Goal: Information Seeking & Learning: Learn about a topic

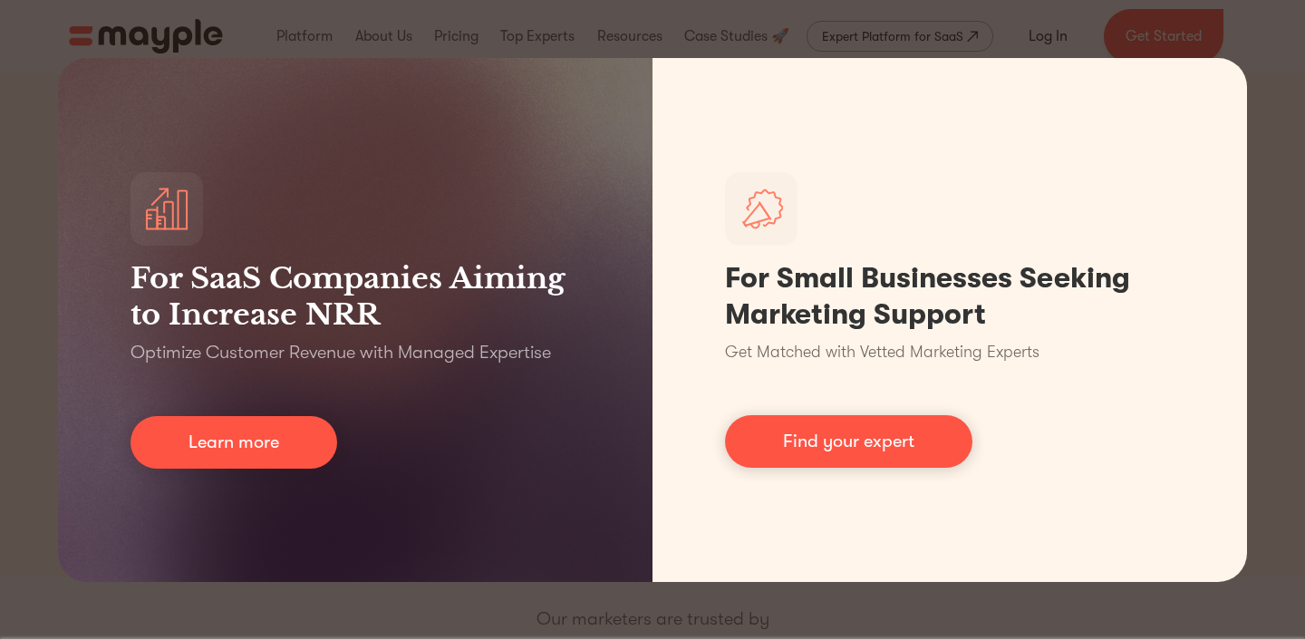
click at [662, 41] on div "For SaaS Companies Aiming to Increase NRR Optimize Customer Revenue with Manage…" at bounding box center [652, 320] width 1305 height 640
click at [19, 117] on div "For SaaS Companies Aiming to Increase NRR Optimize Customer Revenue with Manage…" at bounding box center [652, 320] width 1305 height 640
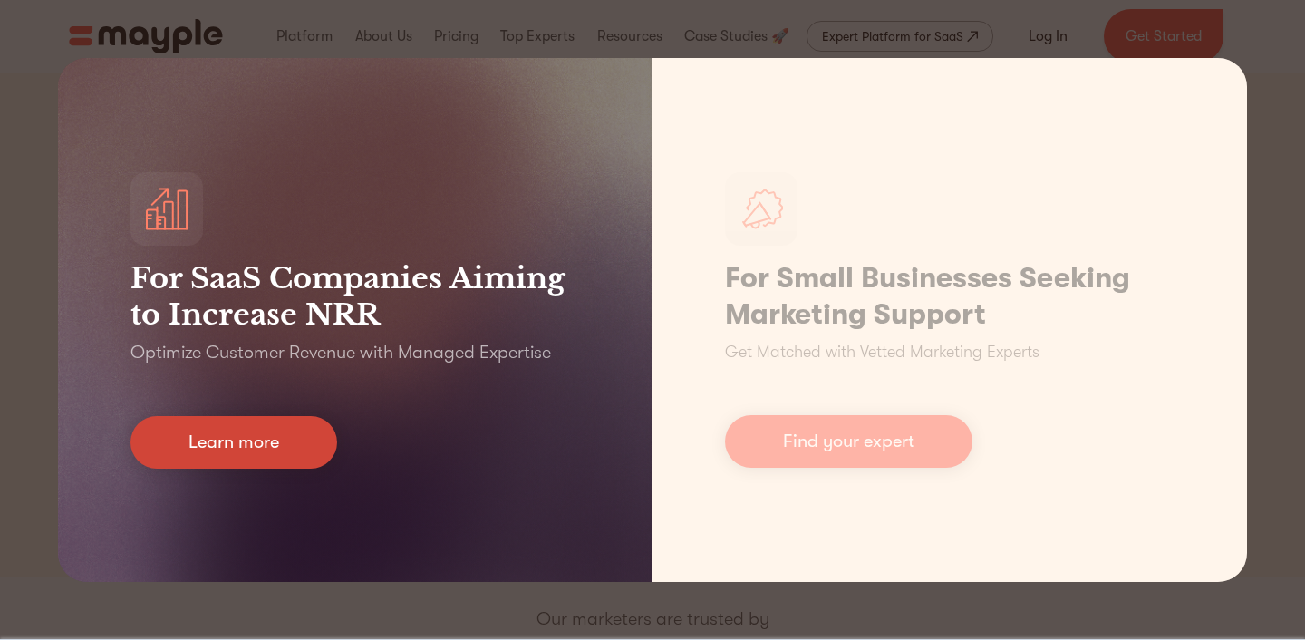
click at [285, 440] on link "Learn more" at bounding box center [233, 442] width 207 height 53
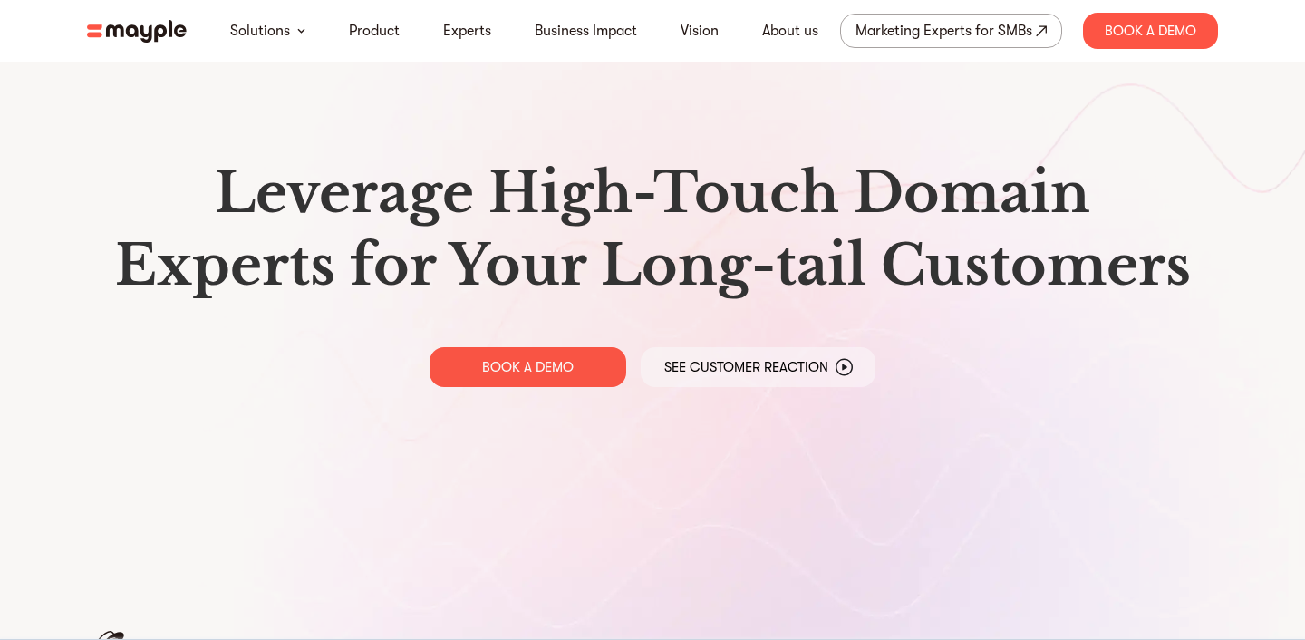
click at [152, 27] on img at bounding box center [137, 31] width 100 height 23
click at [361, 246] on h1 "Leverage High-Touch Domain Experts for Your Long-tail Customers" at bounding box center [652, 229] width 1102 height 145
click at [370, 35] on link "Product" at bounding box center [374, 31] width 51 height 22
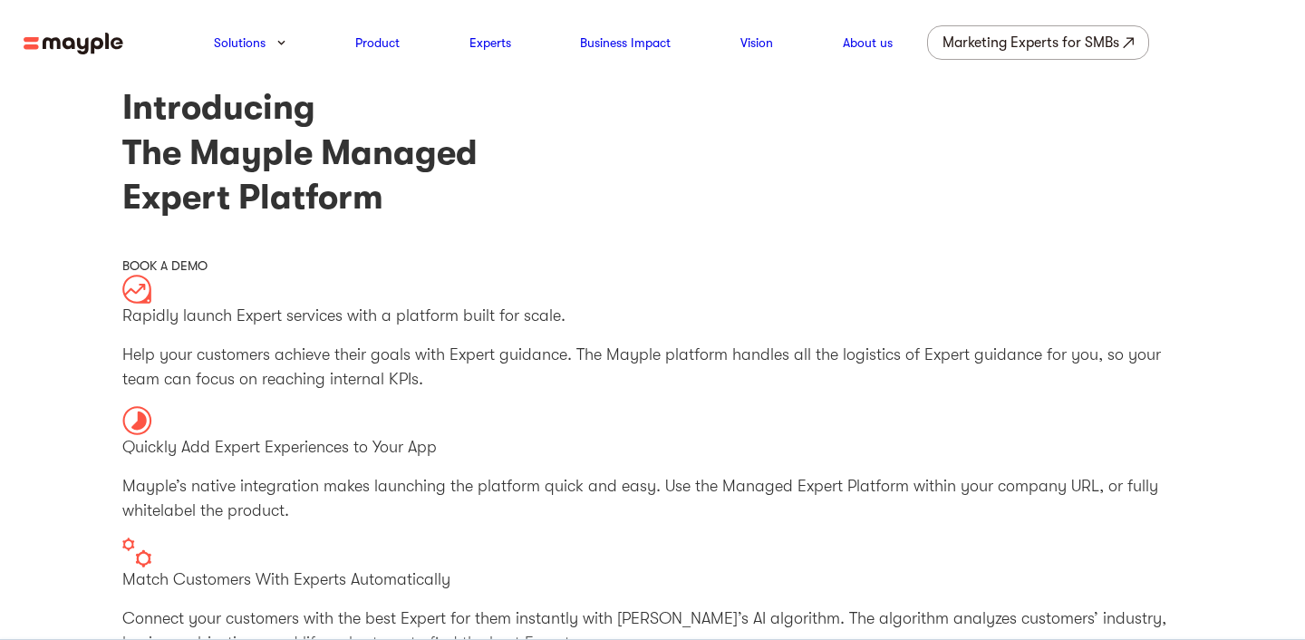
click at [77, 41] on img at bounding box center [74, 44] width 100 height 23
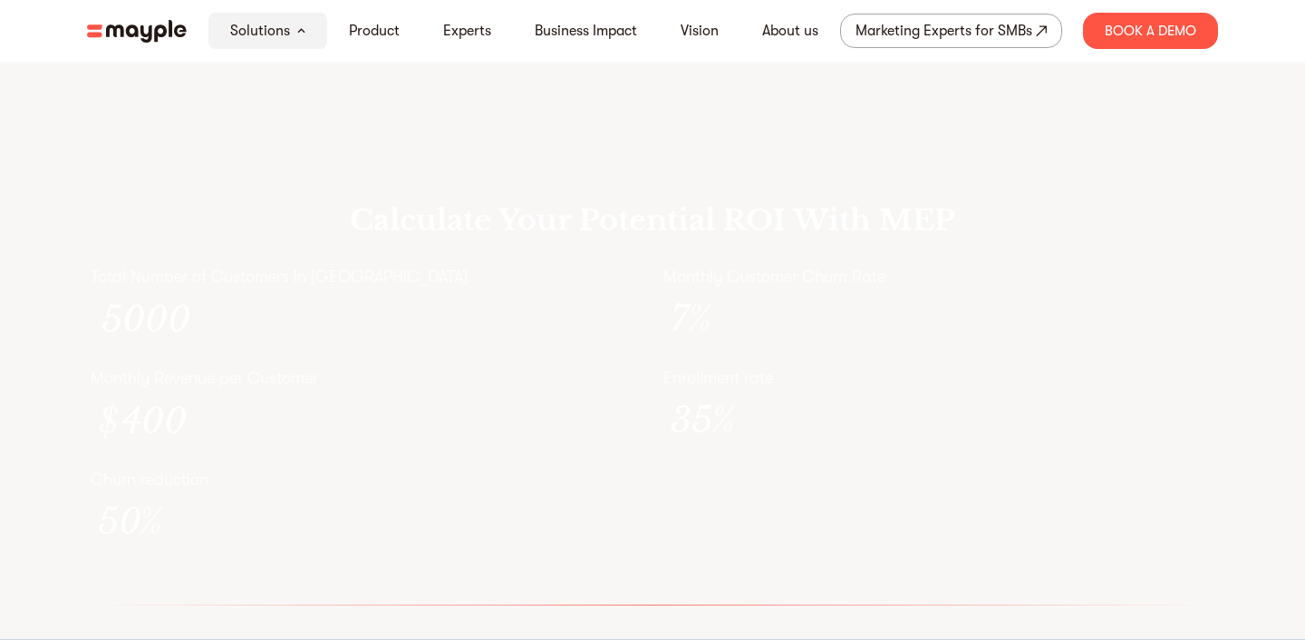
scroll to position [5157, 0]
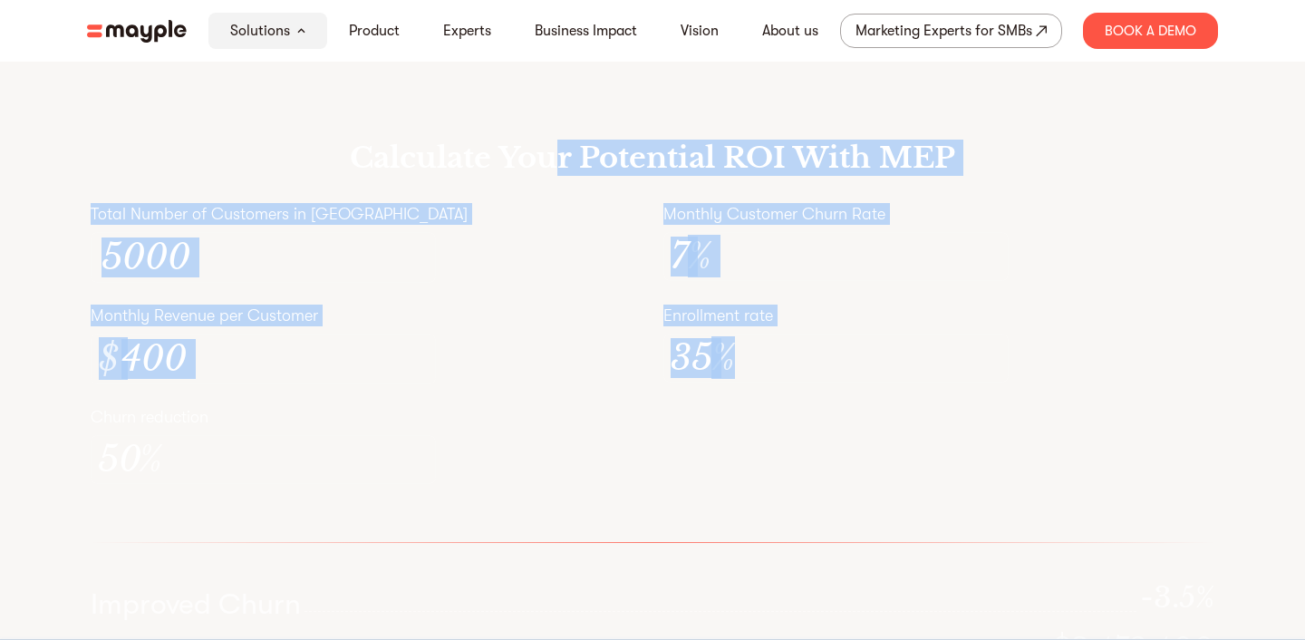
drag, startPoint x: 860, startPoint y: 465, endPoint x: 564, endPoint y: 204, distance: 394.9
click at [564, 204] on div "Calculate Your Potential ROI With MEP Total Number of Customers in [GEOGRAPHIC_…" at bounding box center [652, 422] width 1160 height 681
click at [564, 176] on h3 "Calculate Your Potential ROI With MEP" at bounding box center [652, 158] width 605 height 36
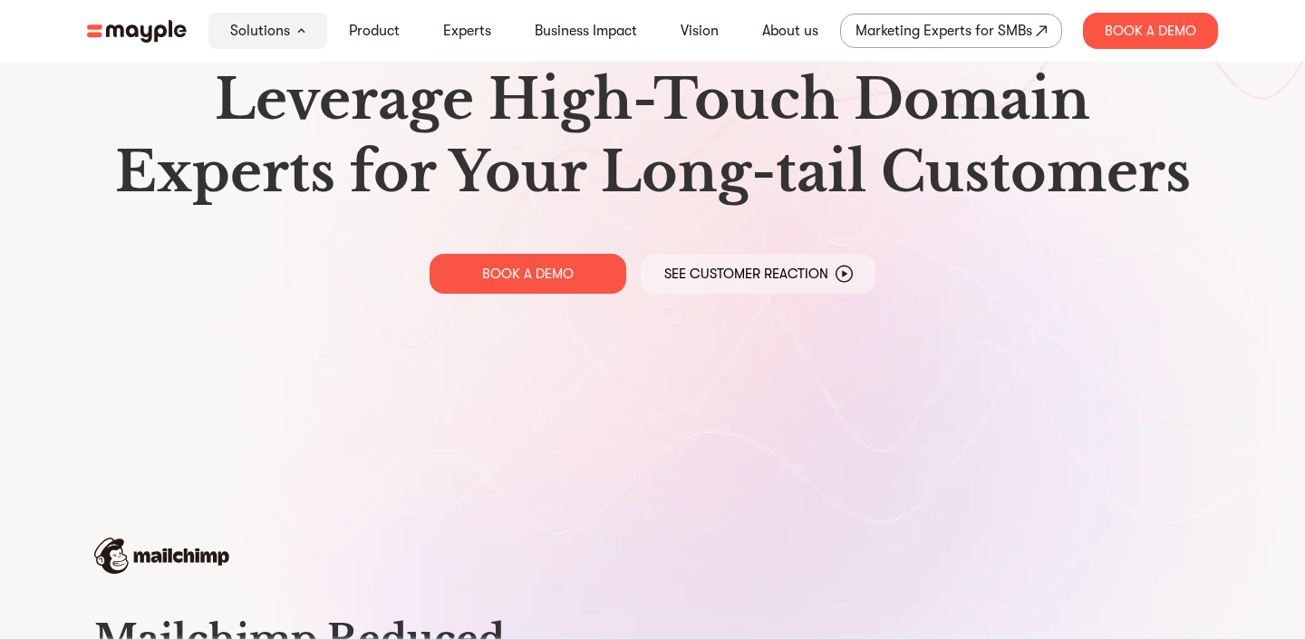
scroll to position [0, 0]
